Goal: Transaction & Acquisition: Obtain resource

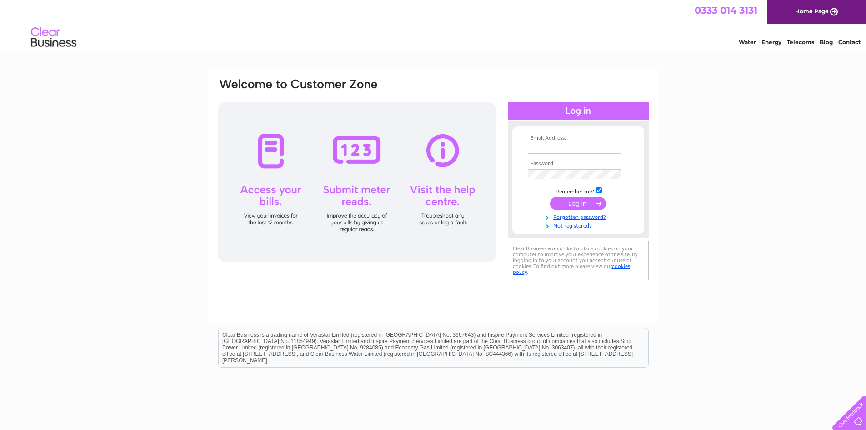
click at [542, 147] on input "text" at bounding box center [575, 149] width 94 height 10
type input "dawn@garagedoorsne.co.uk"
click at [580, 208] on input "submit" at bounding box center [578, 204] width 56 height 13
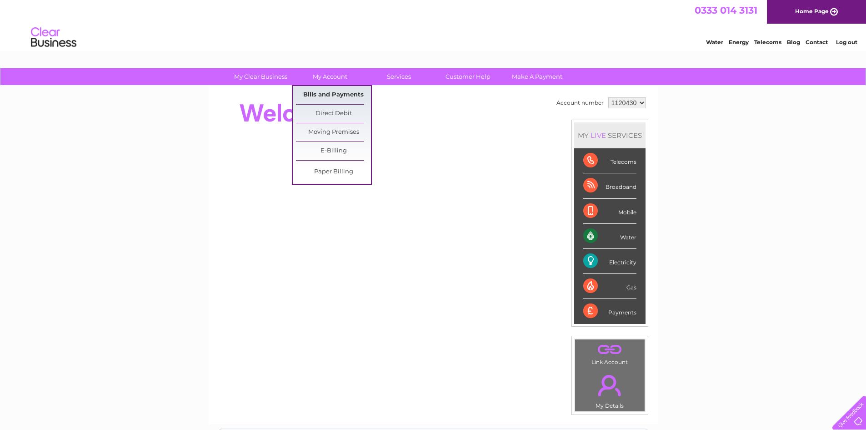
click at [325, 98] on link "Bills and Payments" at bounding box center [333, 95] width 75 height 18
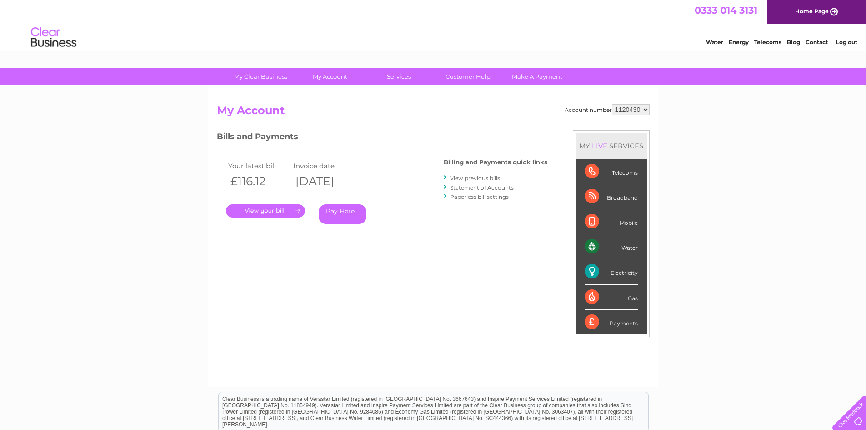
click at [259, 212] on link "." at bounding box center [265, 210] width 79 height 13
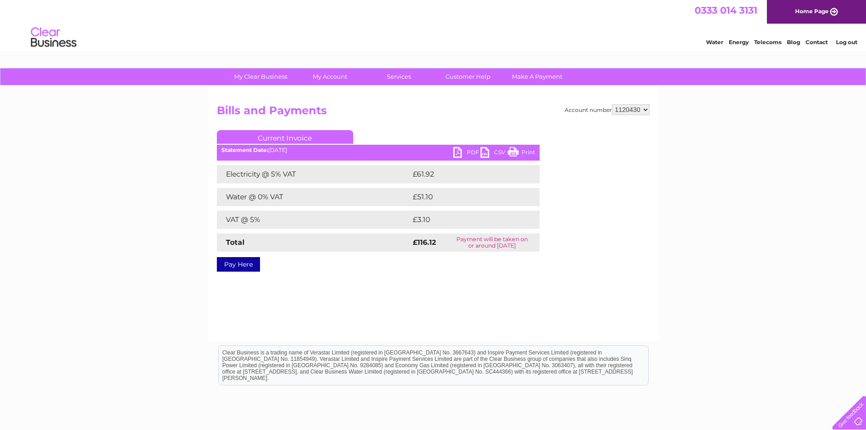
click at [462, 156] on link "PDF" at bounding box center [466, 153] width 27 height 13
